Goal: Task Accomplishment & Management: Complete application form

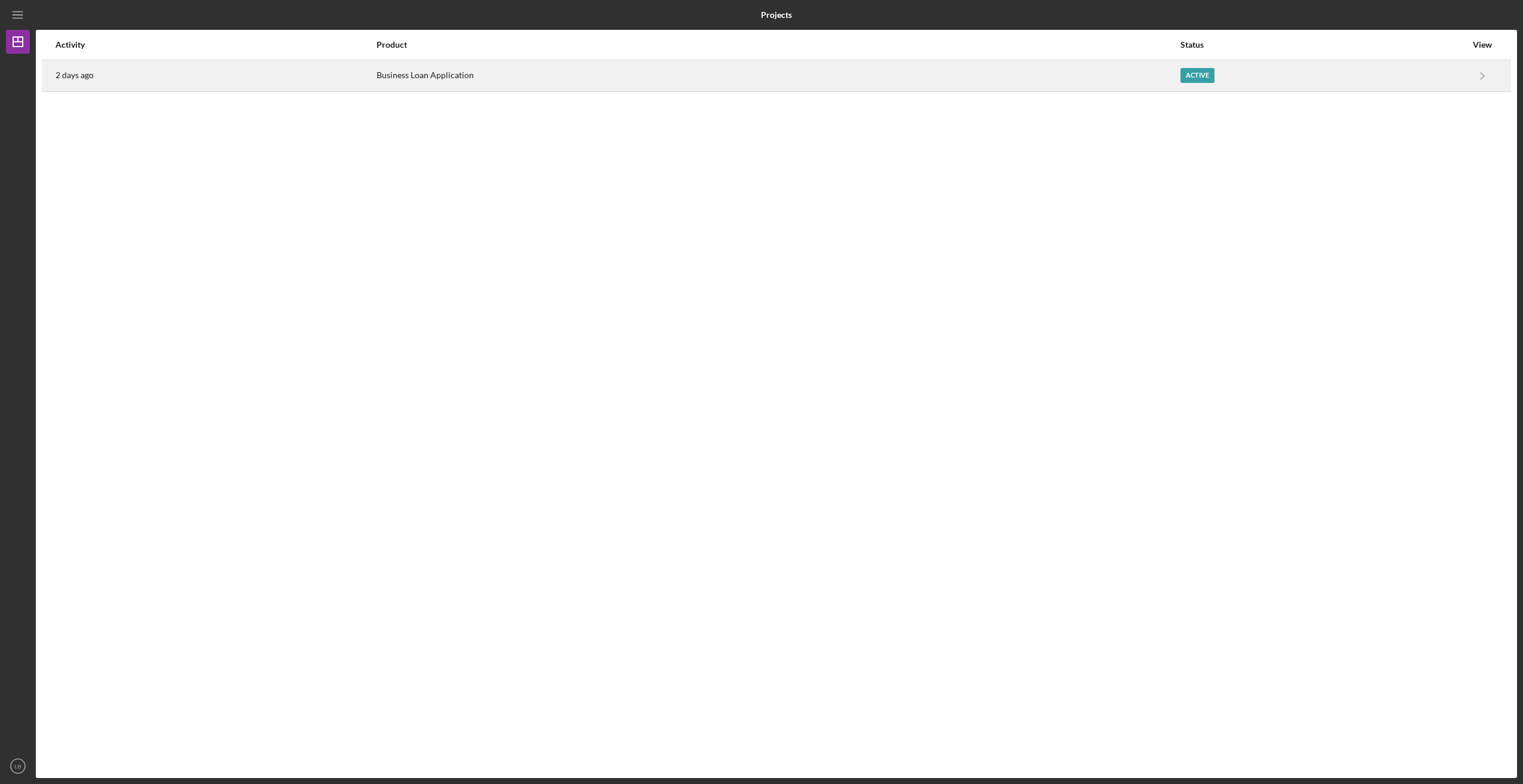
click at [404, 77] on div "Business Loan Application" at bounding box center [777, 75] width 802 height 30
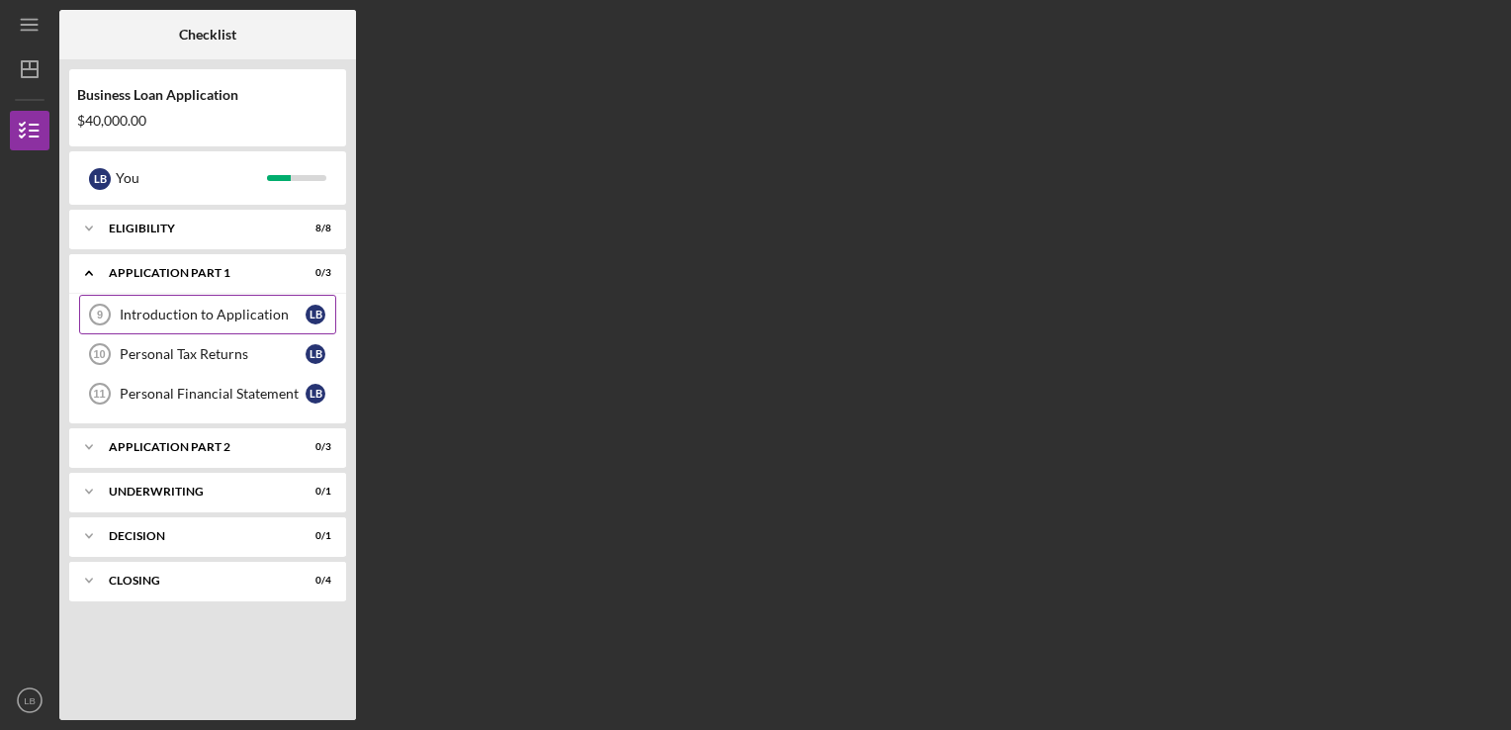
click at [213, 312] on div "Introduction to Application" at bounding box center [213, 315] width 186 height 16
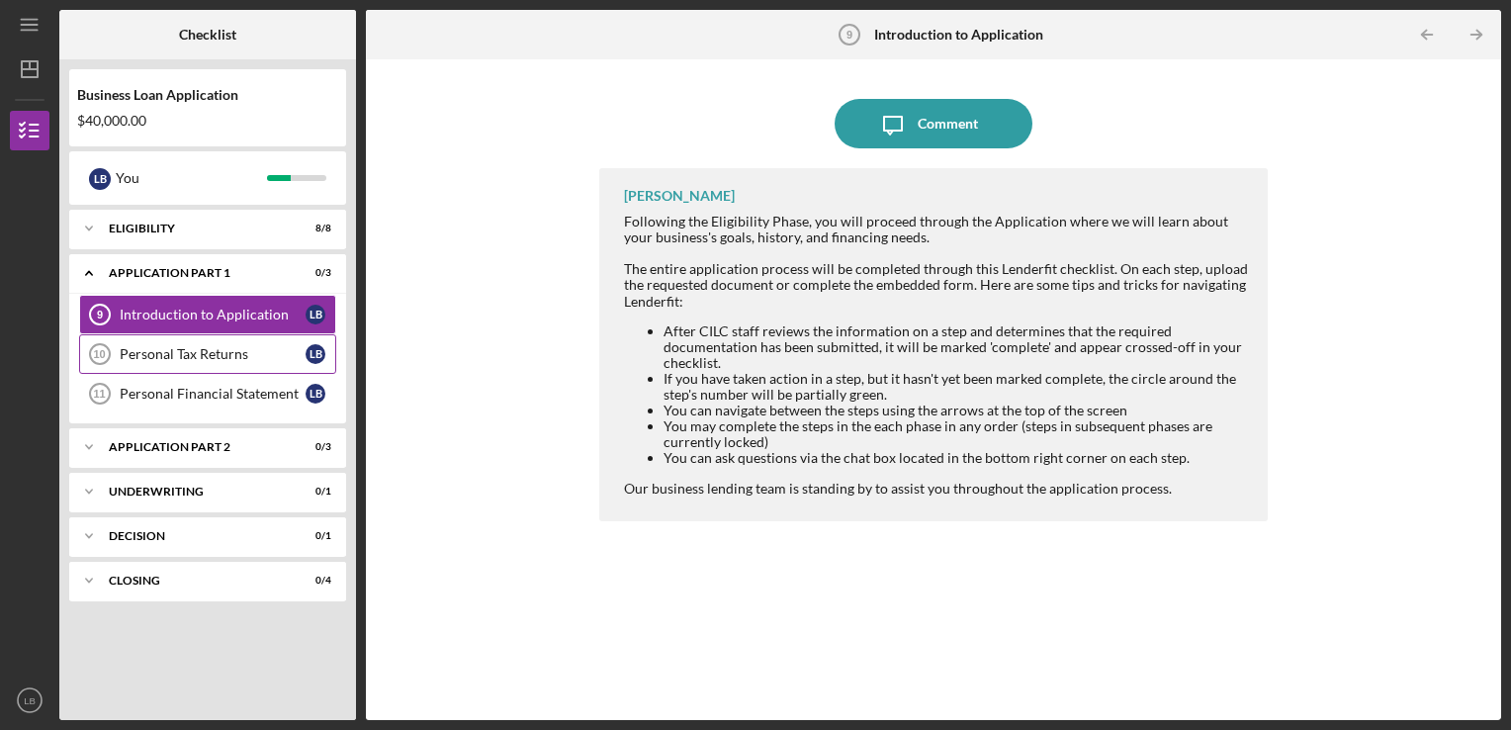
click at [210, 349] on div "Personal Tax Returns" at bounding box center [213, 354] width 186 height 16
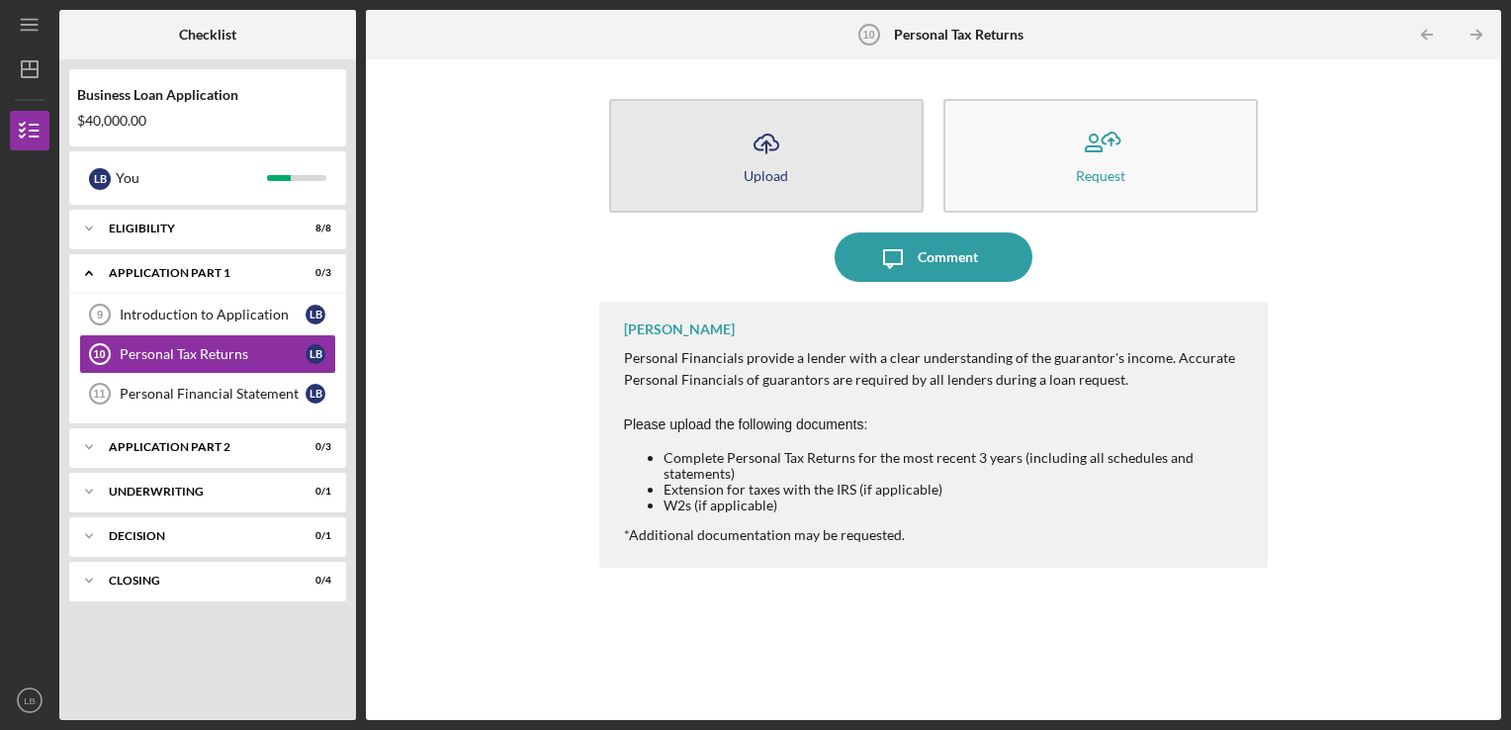
click at [769, 140] on icon "Icon/Upload" at bounding box center [766, 143] width 49 height 49
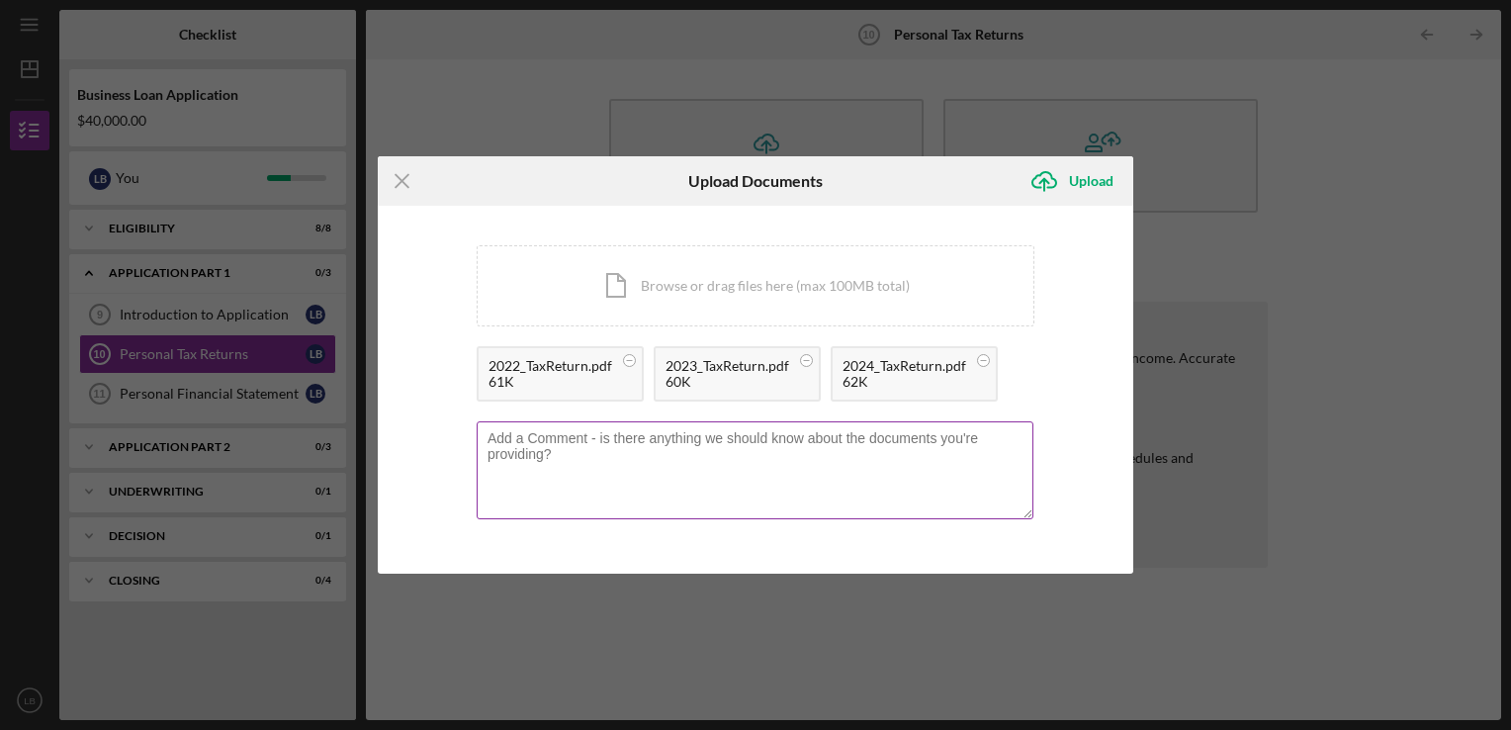
click at [915, 487] on textarea at bounding box center [755, 469] width 557 height 97
type textarea "Tax return for the past three years, completed jointly with my wife."
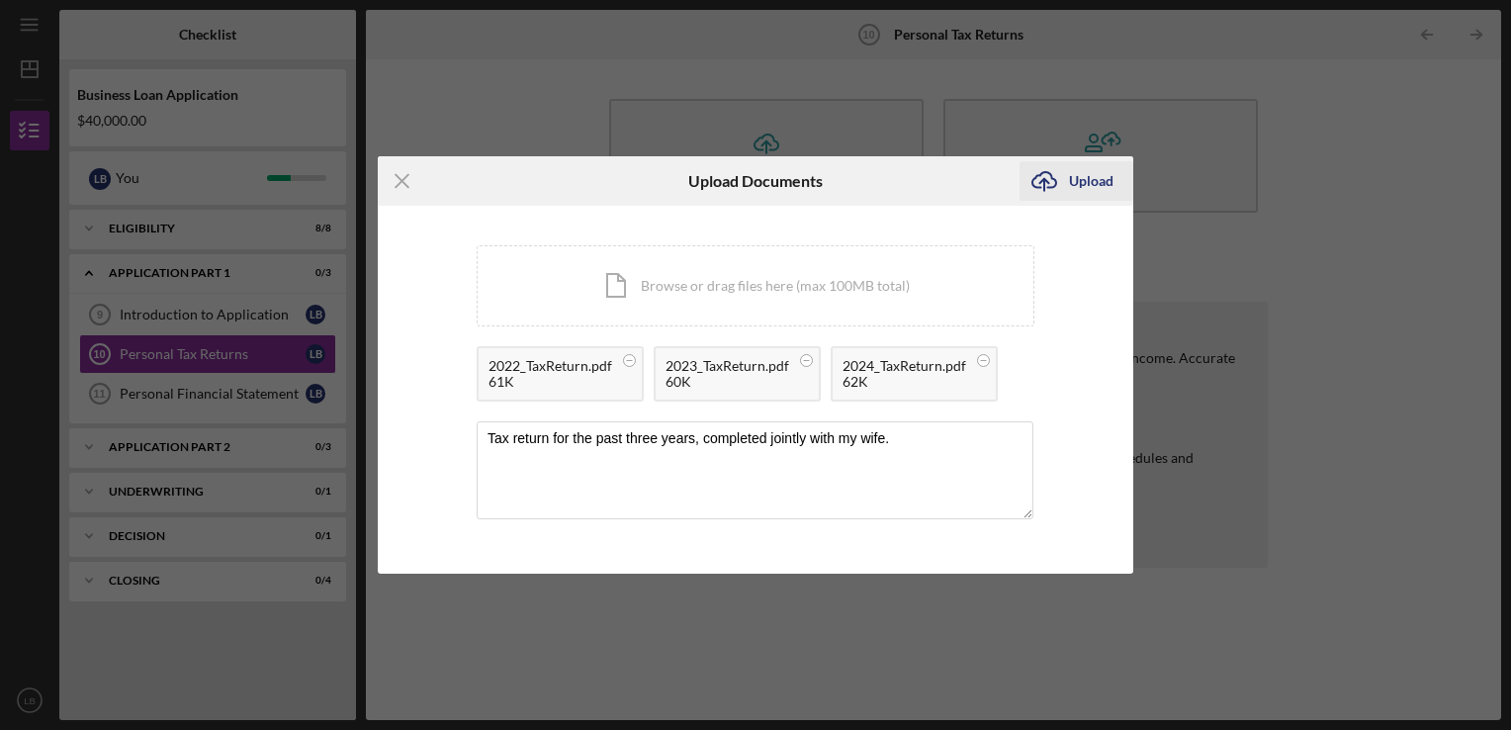
click at [1089, 180] on div "Upload" at bounding box center [1091, 181] width 44 height 40
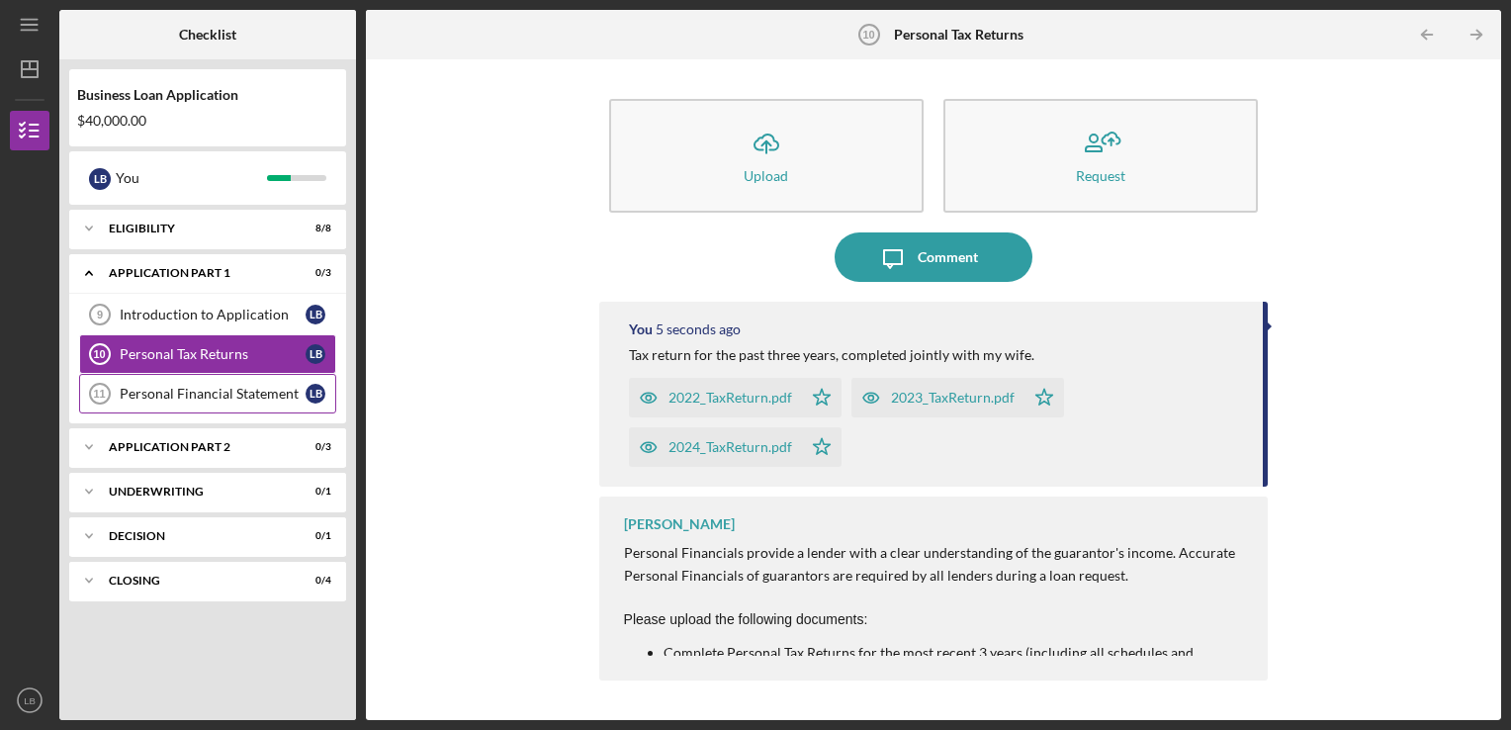
click at [221, 392] on div "Personal Financial Statement" at bounding box center [213, 394] width 186 height 16
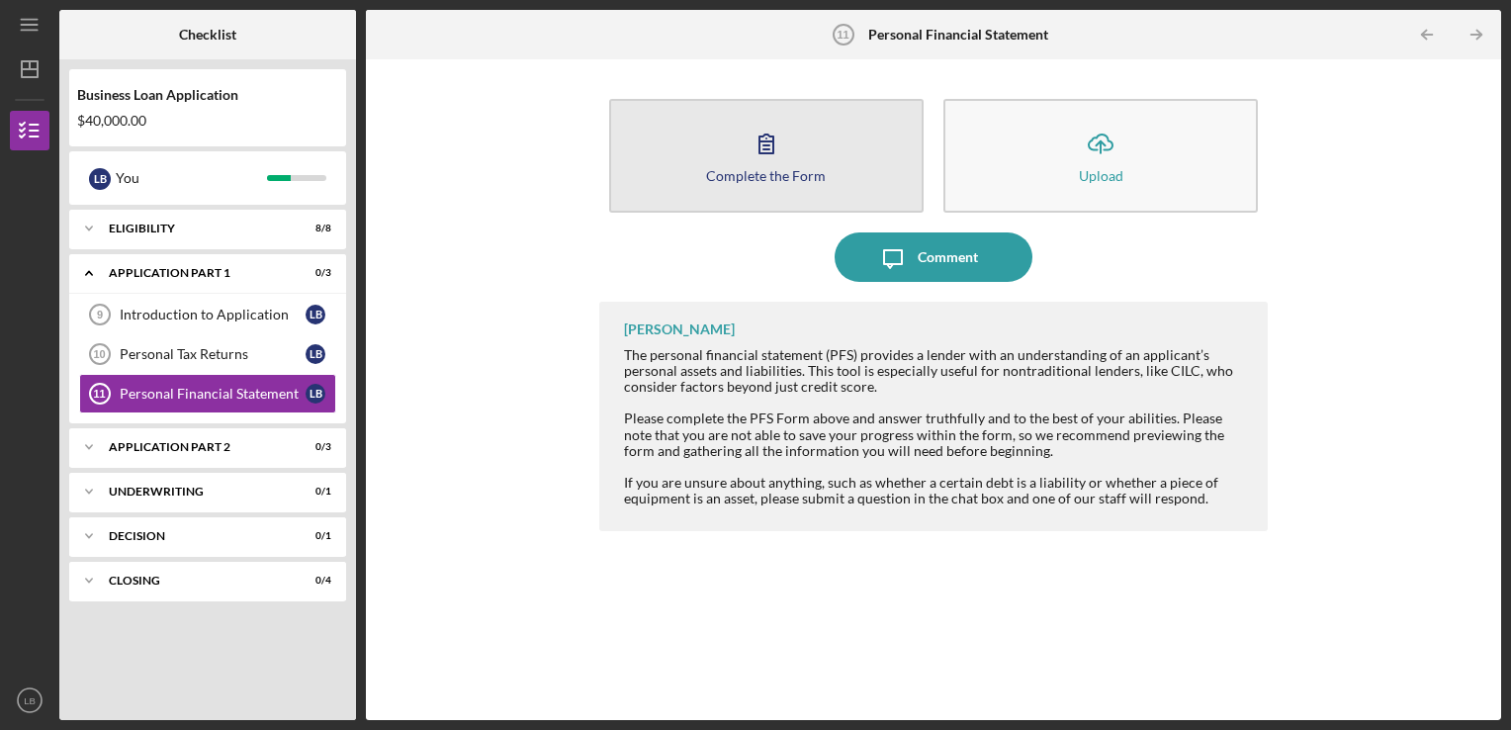
click at [737, 161] on button "Complete the Form Form" at bounding box center [766, 156] width 314 height 114
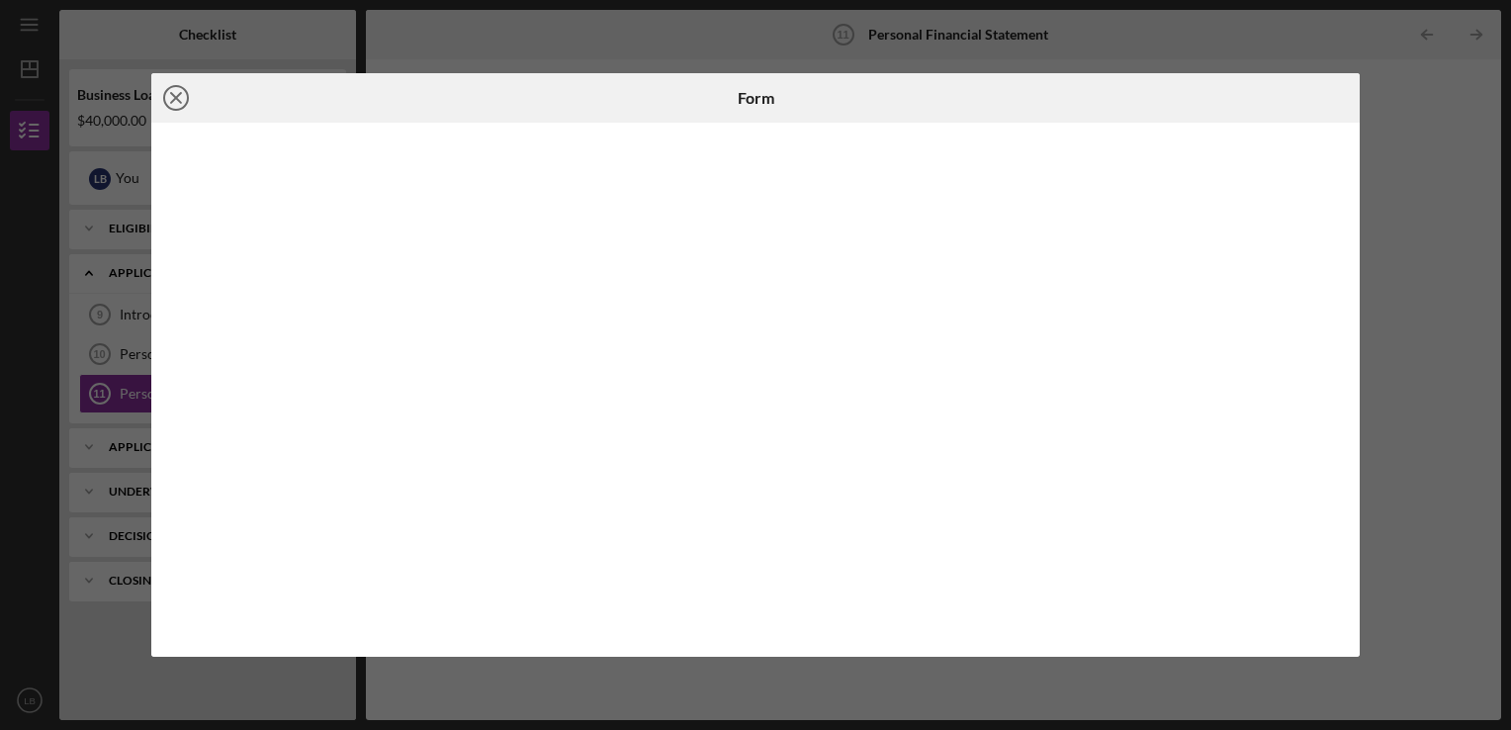
click at [169, 95] on icon "Icon/Close" at bounding box center [175, 97] width 49 height 49
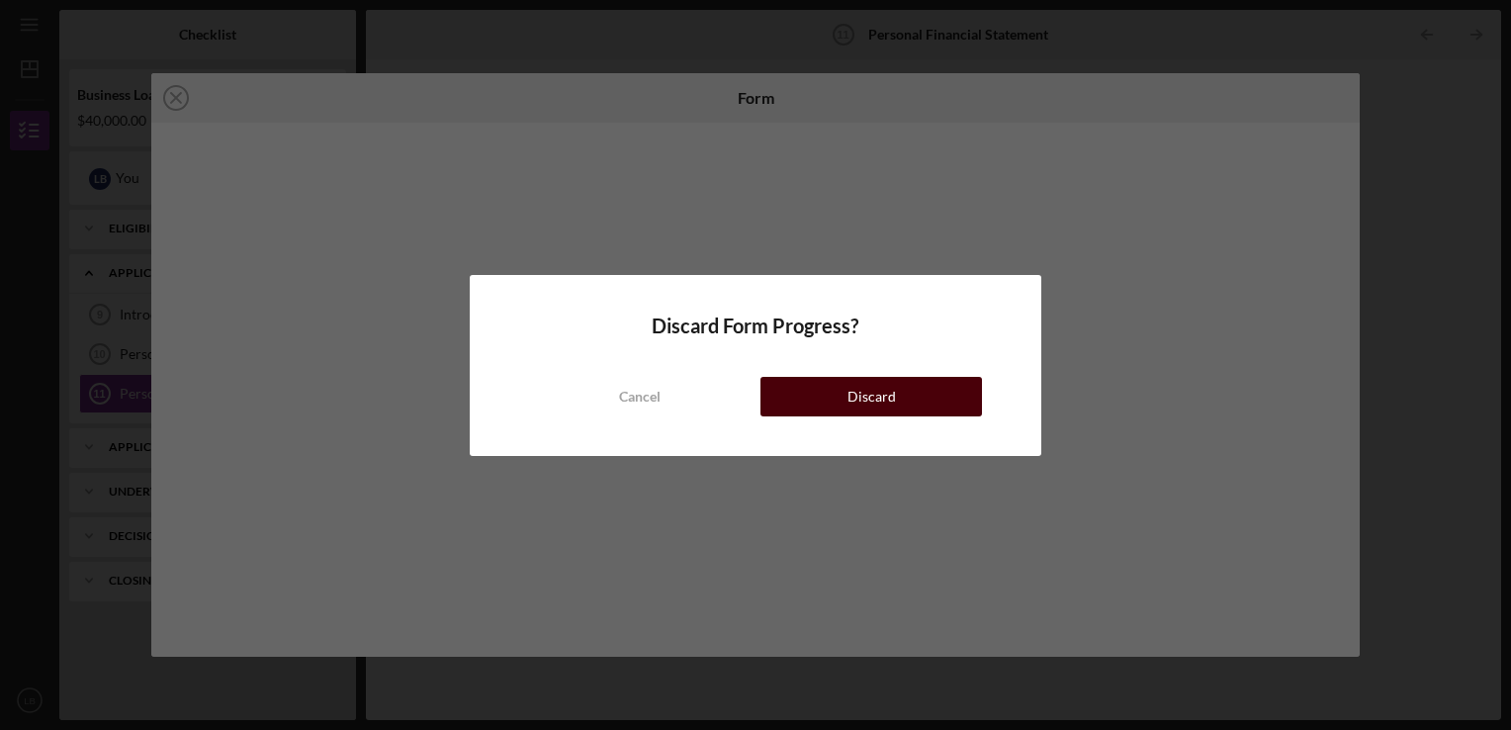
click at [877, 390] on div "Discard" at bounding box center [871, 397] width 48 height 40
